Goal: Task Accomplishment & Management: Manage account settings

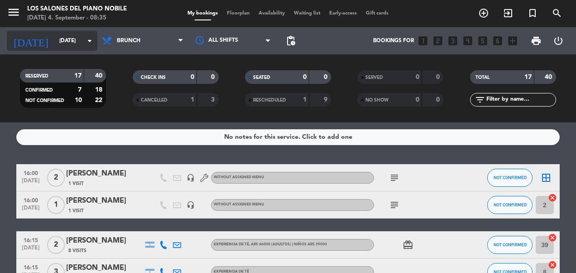
click at [55, 47] on input "[DATE]" at bounding box center [91, 40] width 72 height 15
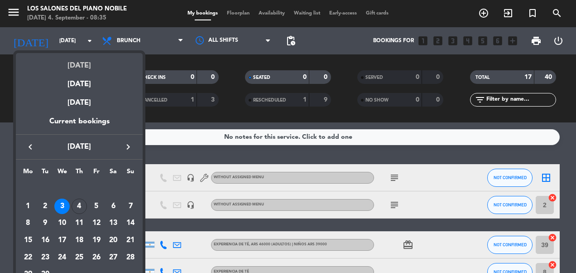
click at [62, 62] on div "[DATE]" at bounding box center [79, 62] width 127 height 19
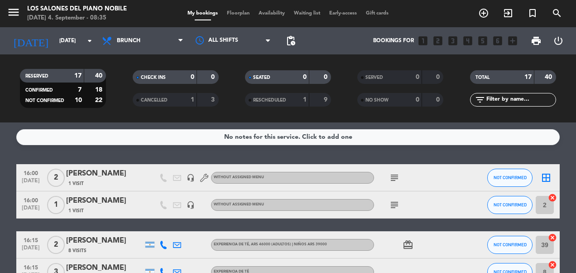
type input "[DATE]"
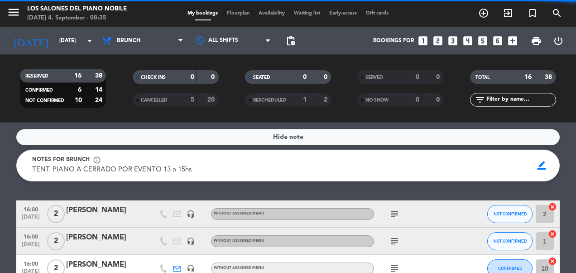
click at [150, 38] on span "Brunch" at bounding box center [142, 41] width 91 height 20
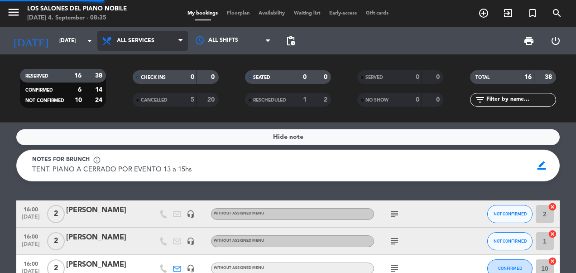
click at [144, 58] on div "menu Los Salones del Piano [PERSON_NAME] [DATE] 4. September - 08:35 My booking…" at bounding box center [288, 61] width 576 height 122
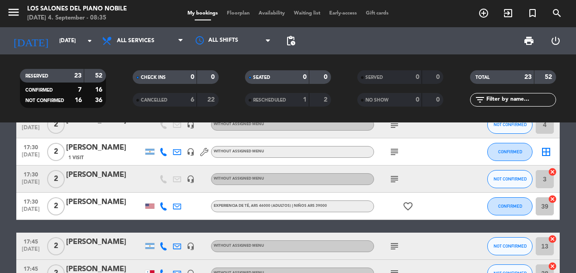
scroll to position [510, 0]
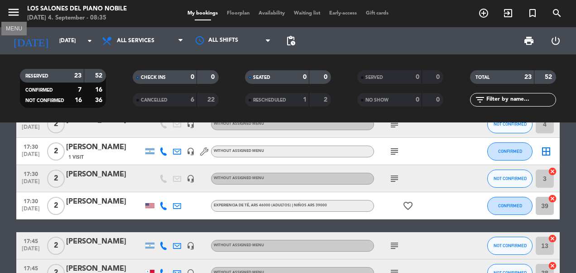
click at [11, 10] on icon "menu" at bounding box center [14, 12] width 14 height 14
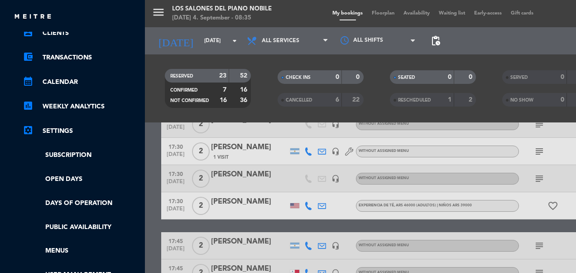
scroll to position [75, 0]
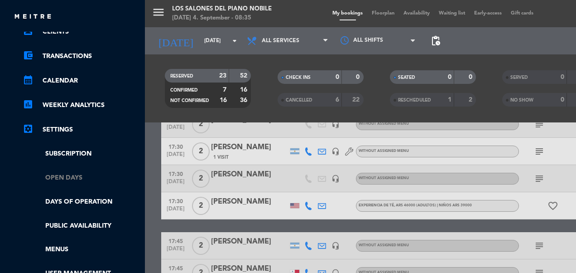
click at [68, 176] on link "Open Days" at bounding box center [82, 177] width 118 height 10
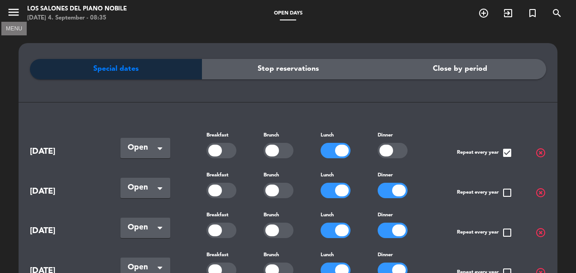
click at [13, 18] on icon "menu" at bounding box center [14, 12] width 14 height 14
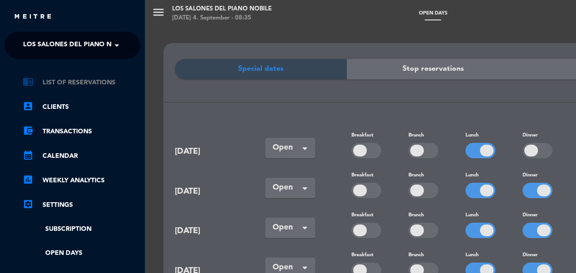
click at [72, 80] on link "chrome_reader_mode List of Reservations" at bounding box center [82, 82] width 118 height 11
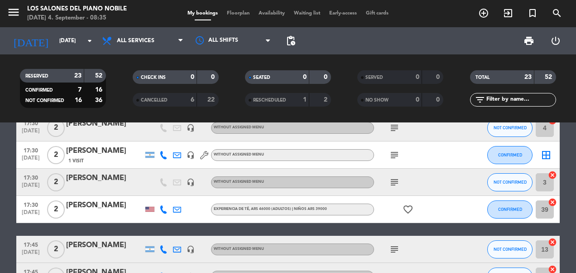
scroll to position [510, 0]
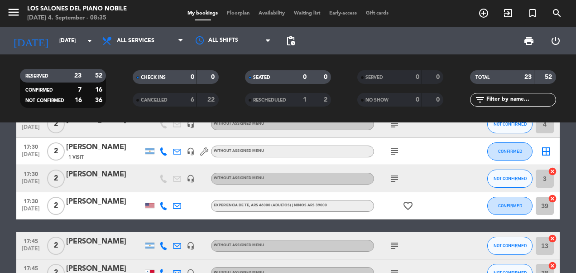
click at [116, 205] on div "[PERSON_NAME]" at bounding box center [104, 202] width 77 height 12
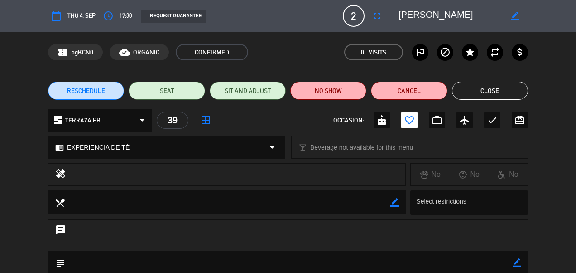
click at [96, 89] on span "RESCHEDULE" at bounding box center [86, 91] width 38 height 10
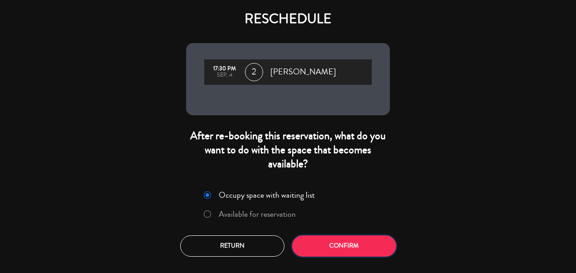
click at [334, 239] on button "Confirm" at bounding box center [344, 245] width 104 height 21
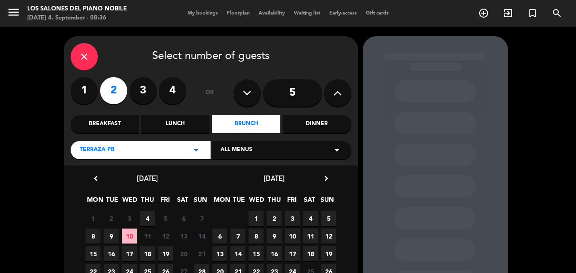
click at [148, 213] on span "4" at bounding box center [147, 218] width 15 height 15
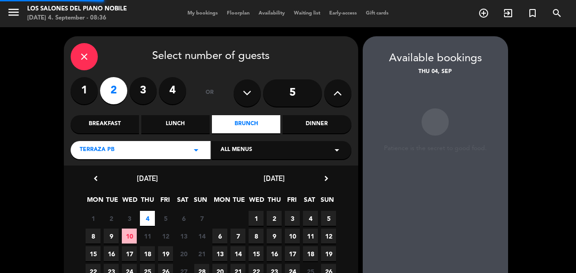
scroll to position [36, 0]
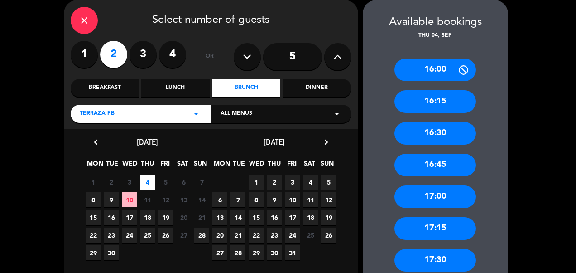
click at [453, 133] on div "16:30" at bounding box center [434, 133] width 81 height 23
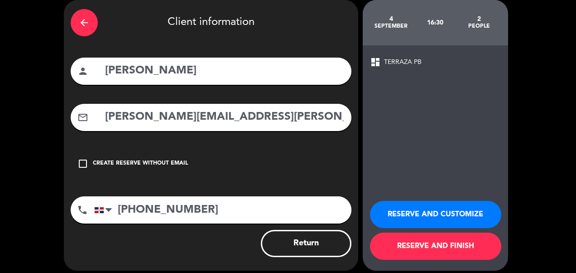
click at [406, 213] on button "RESERVE AND CUSTOMIZE" at bounding box center [435, 214] width 131 height 27
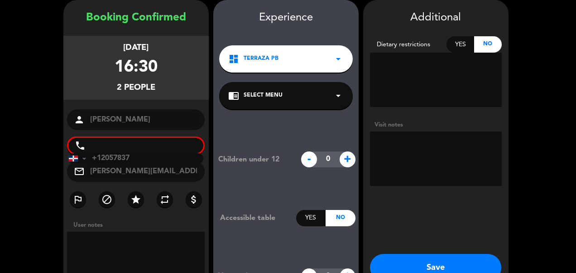
click at [416, 266] on button "Save" at bounding box center [435, 267] width 131 height 27
